Goal: Book appointment/travel/reservation

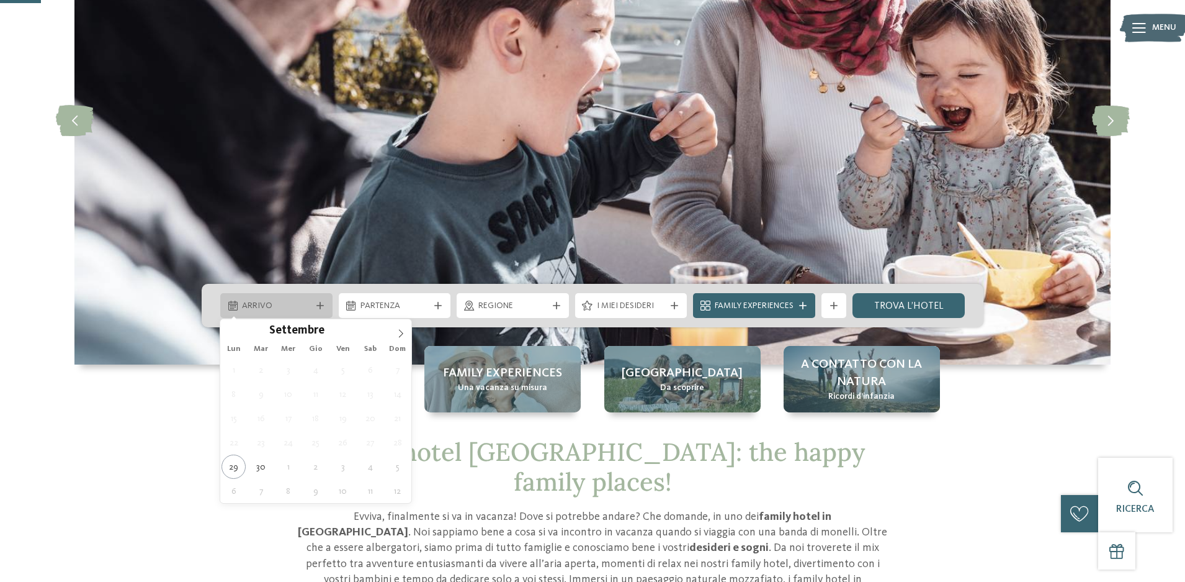
click at [285, 307] on span "Arrivo" at bounding box center [276, 306] width 69 height 12
click at [398, 333] on icon at bounding box center [401, 333] width 9 height 9
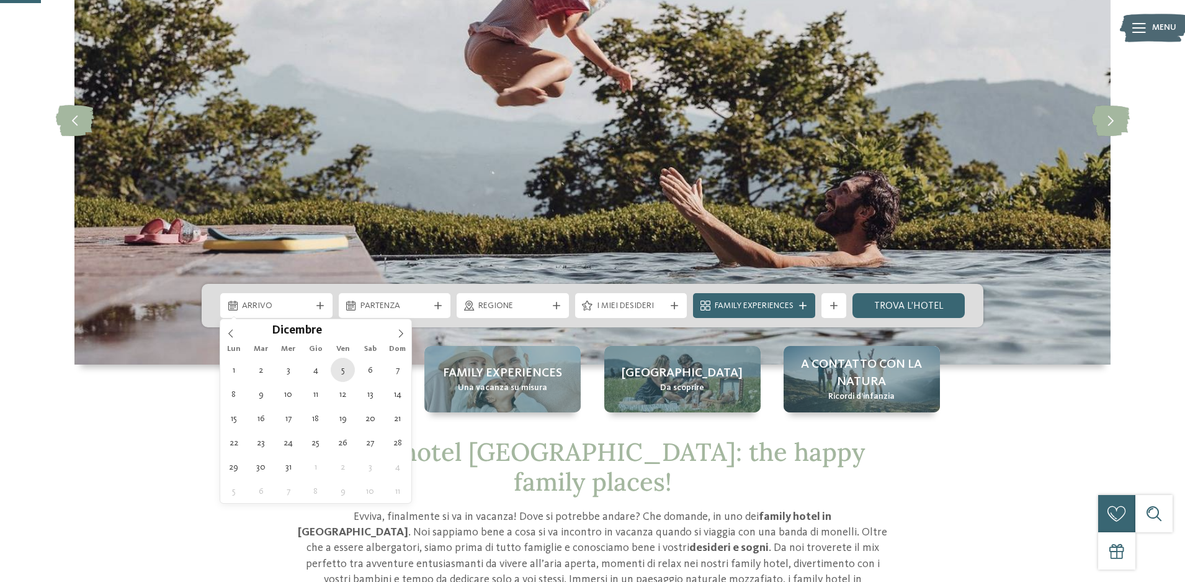
type div "[DATE]"
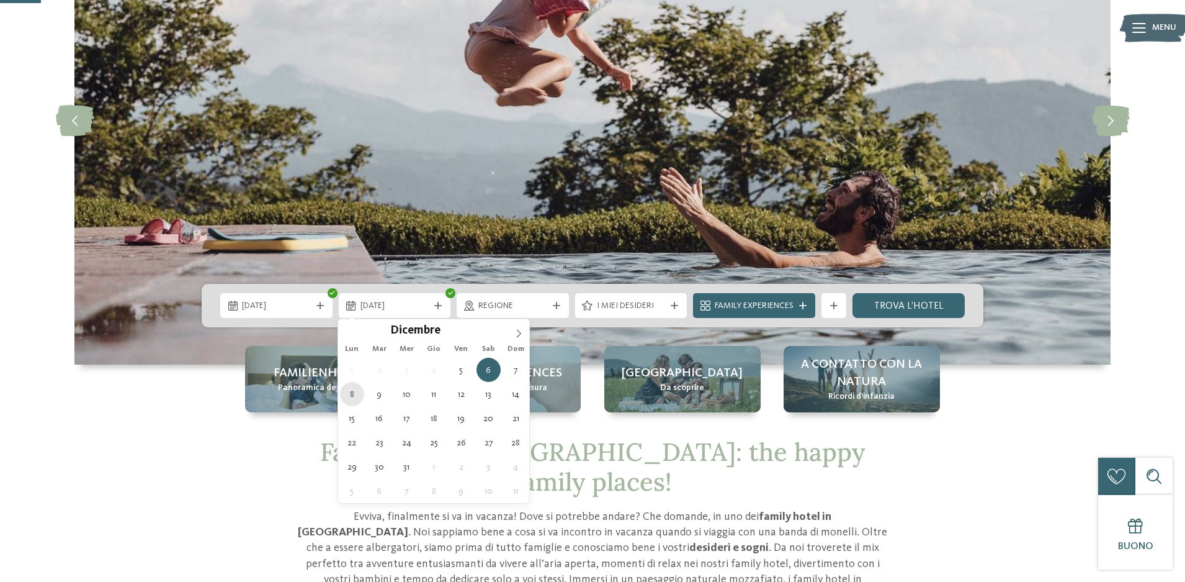
type div "[DATE]"
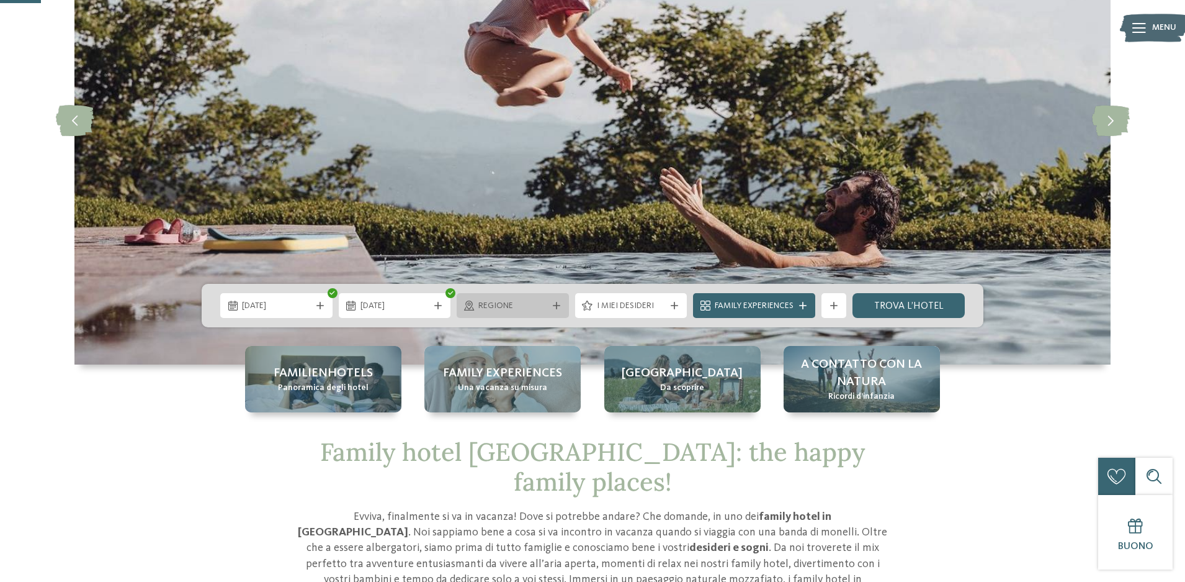
click at [541, 304] on span "Regione" at bounding box center [513, 306] width 69 height 12
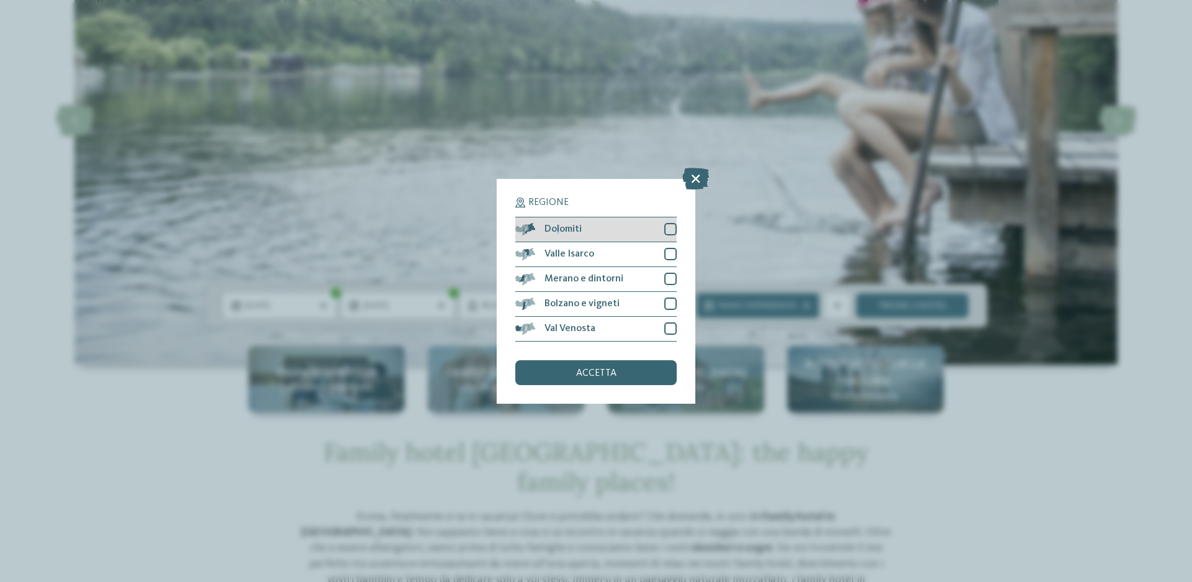
click at [559, 229] on span "Dolomiti" at bounding box center [562, 229] width 37 height 10
click at [644, 380] on div "accetta" at bounding box center [595, 372] width 161 height 25
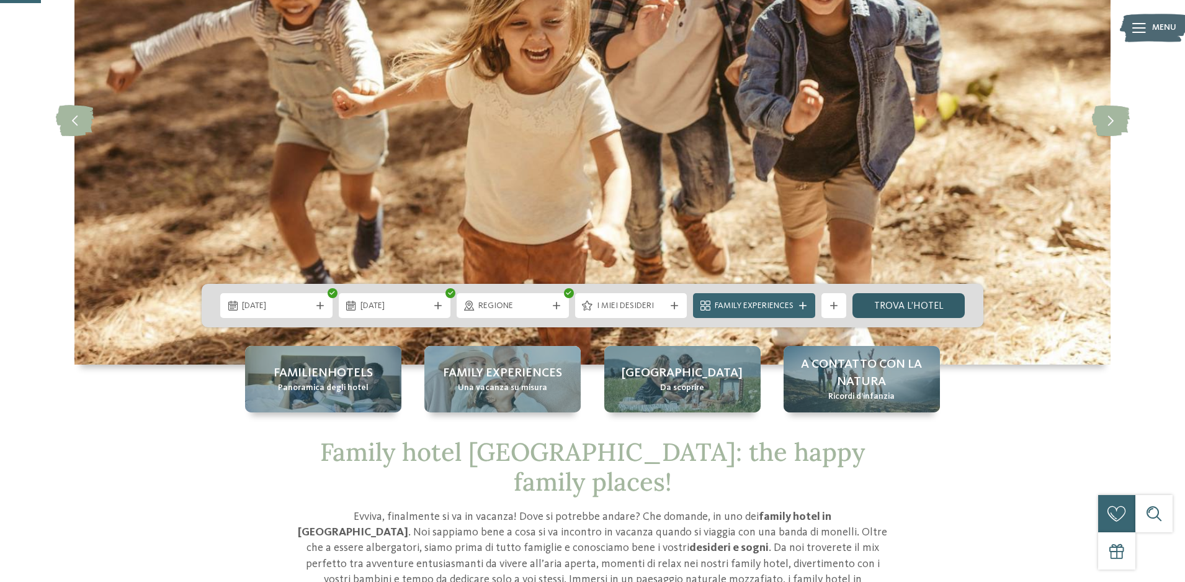
click at [895, 302] on link "trova l’hotel" at bounding box center [909, 305] width 112 height 25
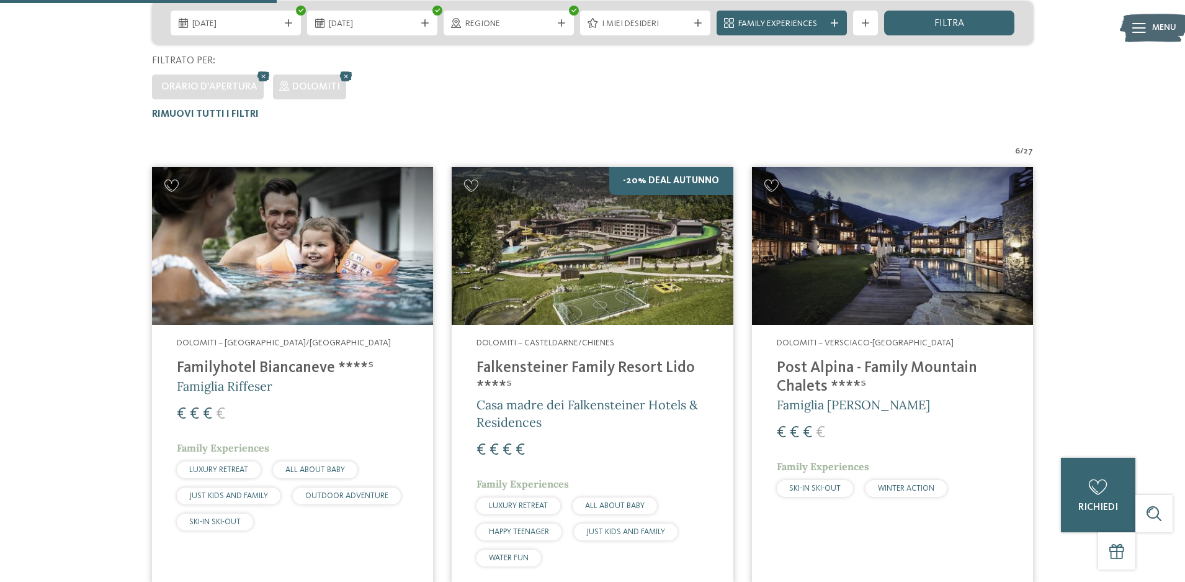
scroll to position [34, 0]
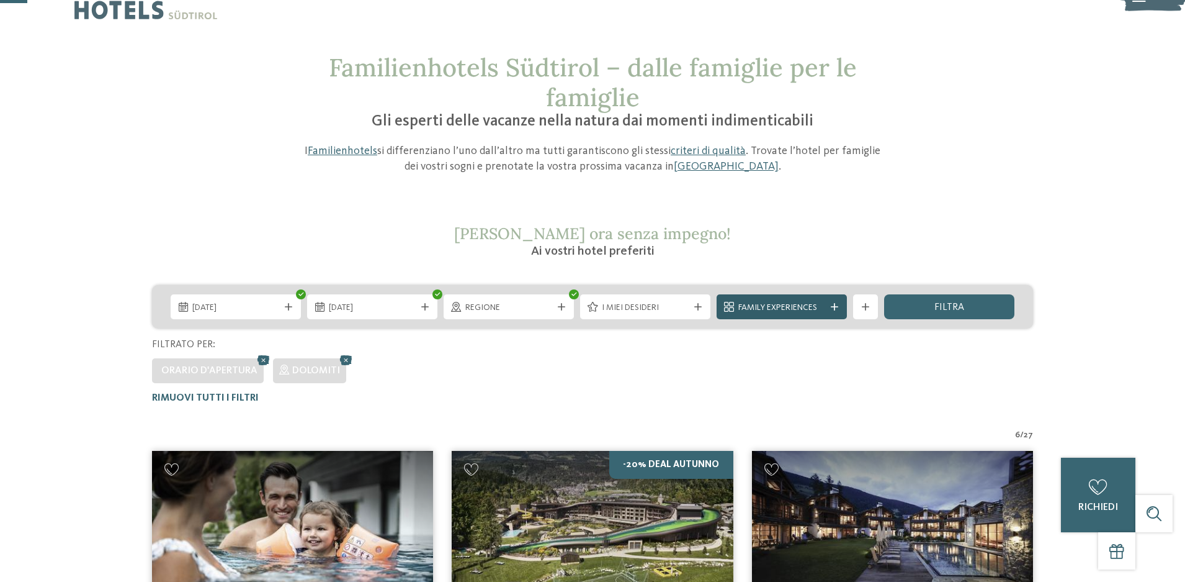
click at [820, 307] on span "Family Experiences" at bounding box center [782, 308] width 87 height 12
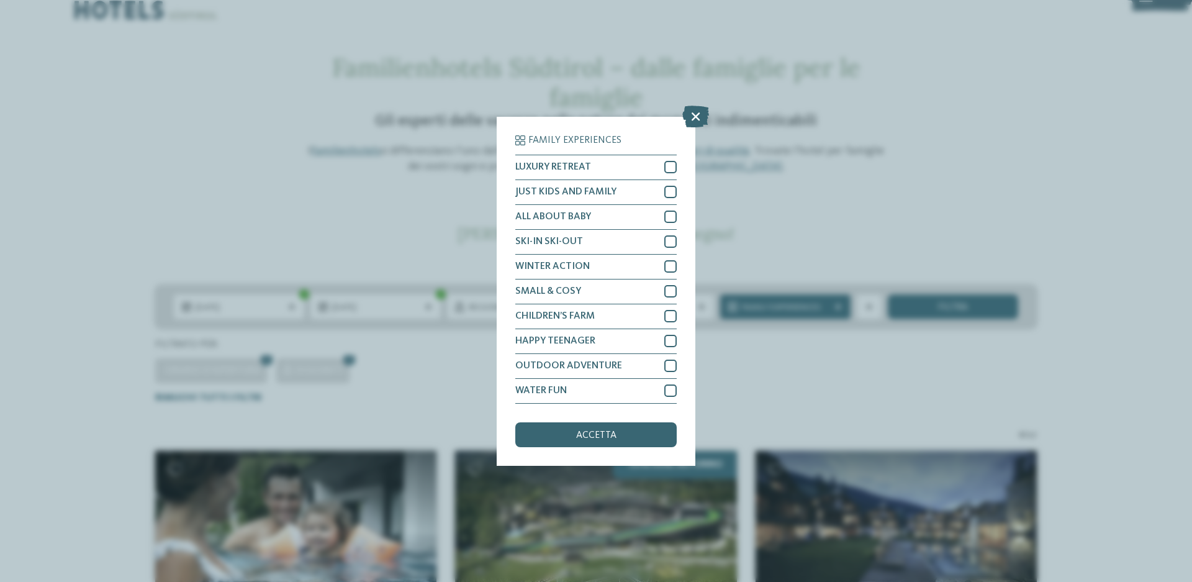
drag, startPoint x: 698, startPoint y: 110, endPoint x: 705, endPoint y: 115, distance: 8.6
click at [699, 109] on icon at bounding box center [695, 116] width 27 height 22
